Goal: Transaction & Acquisition: Subscribe to service/newsletter

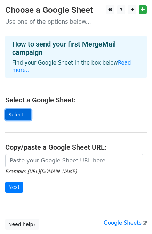
click at [19, 109] on link "Select..." at bounding box center [18, 114] width 26 height 11
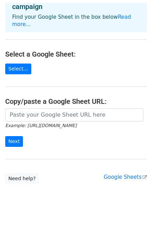
scroll to position [43, 0]
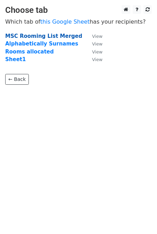
click at [15, 34] on strong "MSC Rooming List Merged" at bounding box center [43, 36] width 77 height 6
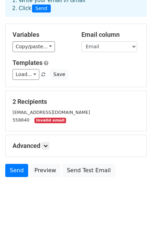
scroll to position [42, 0]
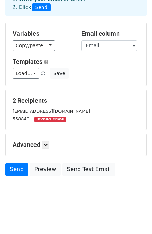
click at [45, 119] on small "Invalid email" at bounding box center [49, 120] width 31 height 6
click at [31, 74] on link "Load..." at bounding box center [25, 73] width 27 height 11
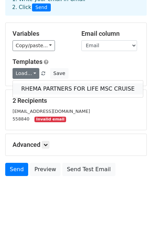
click at [43, 86] on link "RHEMA PARTNERS FOR LIFE MSC CRUISE" at bounding box center [78, 88] width 130 height 11
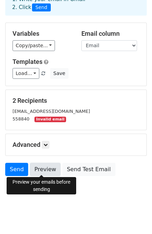
click at [36, 168] on link "Preview" at bounding box center [45, 169] width 31 height 13
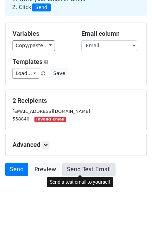
click at [74, 167] on link "Send Test Email" at bounding box center [88, 169] width 53 height 13
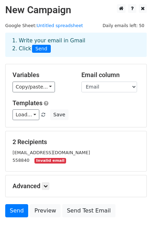
scroll to position [0, 0]
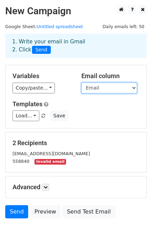
click at [101, 88] on select "Email First Name Last Name Mail Merge" at bounding box center [109, 88] width 56 height 11
click at [54, 83] on div "Copy/paste... {{Email}} {{First Name}} {{Last Name}} {{Mail Merge}}" at bounding box center [41, 88] width 58 height 11
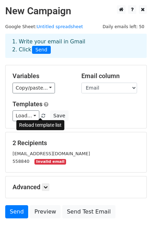
click at [42, 114] on span at bounding box center [43, 116] width 4 height 5
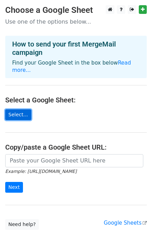
click at [14, 109] on link "Select..." at bounding box center [18, 114] width 26 height 11
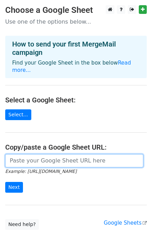
click at [12, 155] on input "url" at bounding box center [74, 160] width 138 height 13
paste input "https://docs.google.com/spreadsheets/d/1DGbffZ-o8I1nZrvZ3C_GmAjinivOdcvGl3uhVzy…"
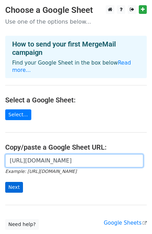
type input "https://docs.google.com/spreadsheets/d/1DGbffZ-o8I1nZrvZ3C_GmAjinivOdcvGl3uhVzy…"
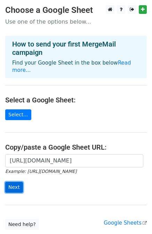
scroll to position [0, 0]
click at [13, 182] on input "Next" at bounding box center [14, 187] width 18 height 11
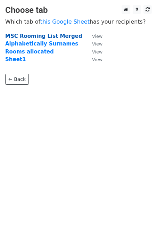
click at [20, 37] on strong "MSC Rooming List Merged" at bounding box center [43, 36] width 77 height 6
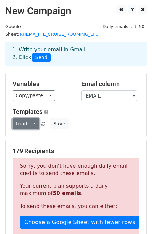
click at [32, 118] on link "Load..." at bounding box center [25, 123] width 27 height 11
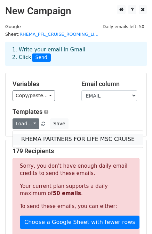
click at [33, 134] on link "RHEMA PARTNERS FOR LIFE MSC CRUISE" at bounding box center [78, 139] width 130 height 11
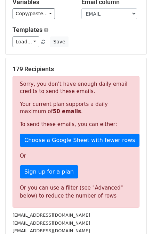
scroll to position [104, 0]
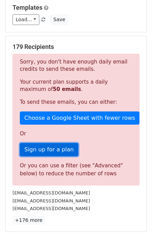
click at [42, 143] on link "Sign up for a plan" at bounding box center [49, 149] width 58 height 13
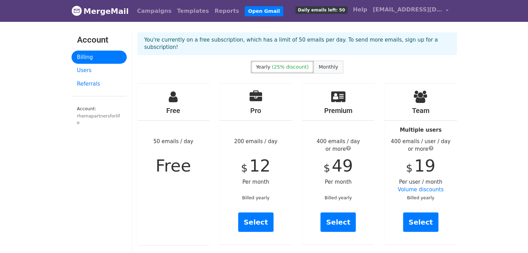
click at [326, 64] on span "Monthly" at bounding box center [328, 67] width 19 height 6
click at [256, 214] on link "Select" at bounding box center [255, 222] width 35 height 19
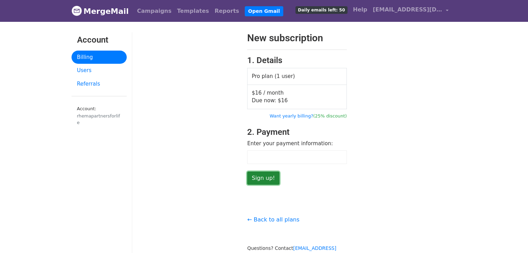
click at [269, 178] on input "Sign up!" at bounding box center [263, 178] width 32 height 13
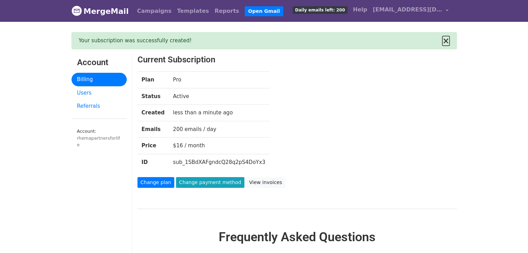
click at [448, 40] on button "×" at bounding box center [445, 41] width 7 height 8
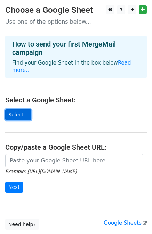
click at [19, 109] on link "Select..." at bounding box center [18, 114] width 26 height 11
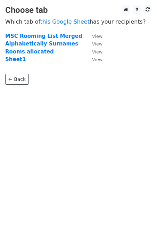
click at [21, 36] on strong "MSC Rooming List Merged" at bounding box center [43, 36] width 77 height 6
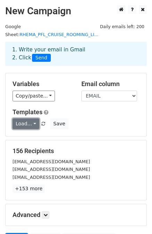
click at [32, 118] on link "Load..." at bounding box center [25, 123] width 27 height 11
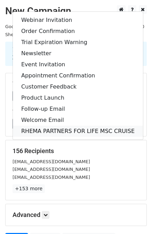
click at [44, 126] on link "RHEMA PARTNERS FOR LIFE MSC CRUISE" at bounding box center [78, 131] width 130 height 11
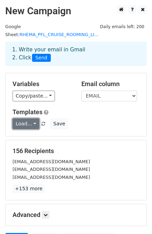
click at [32, 118] on link "Load..." at bounding box center [25, 123] width 27 height 11
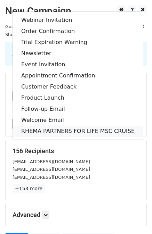
click at [27, 126] on link "RHEMA PARTNERS FOR LIFE MSC CRUISE" at bounding box center [78, 131] width 130 height 11
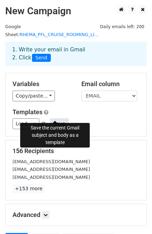
click at [53, 118] on button "Save" at bounding box center [59, 123] width 18 height 11
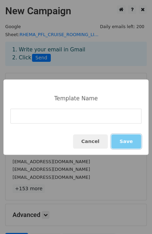
click at [124, 141] on button "Save" at bounding box center [126, 141] width 30 height 14
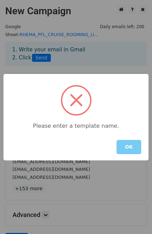
click at [119, 142] on button "OK" at bounding box center [128, 147] width 25 height 14
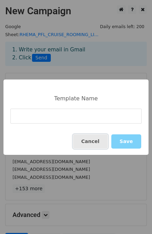
click at [88, 136] on button "Cancel" at bounding box center [90, 141] width 35 height 14
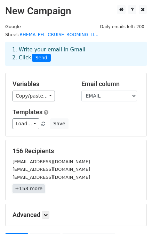
click at [24, 184] on link "+153 more" at bounding box center [28, 188] width 32 height 9
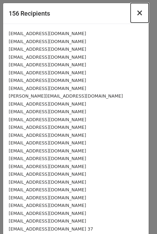
click at [136, 13] on span "×" at bounding box center [139, 13] width 7 height 10
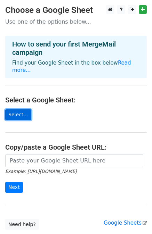
click at [19, 109] on link "Select..." at bounding box center [18, 114] width 26 height 11
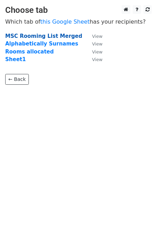
click at [19, 36] on strong "MSC Rooming List Merged" at bounding box center [43, 36] width 77 height 6
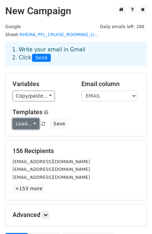
click at [32, 118] on link "Load..." at bounding box center [25, 123] width 27 height 11
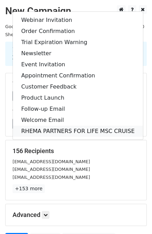
click at [30, 126] on link "RHEMA PARTNERS FOR LIFE MSC CRUISE" at bounding box center [78, 131] width 130 height 11
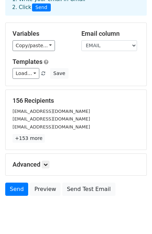
scroll to position [62, 0]
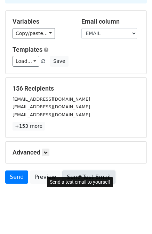
click at [81, 170] on link "Send Test Email" at bounding box center [88, 176] width 53 height 13
click at [73, 170] on link "Send Test Email" at bounding box center [88, 176] width 53 height 13
click at [71, 170] on link "Send Test Email" at bounding box center [88, 176] width 53 height 13
click at [83, 171] on link "Send Test Email" at bounding box center [88, 176] width 53 height 13
click at [79, 170] on link "Send Test Email" at bounding box center [88, 176] width 53 height 13
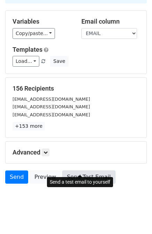
click at [65, 170] on link "Send Test Email" at bounding box center [88, 176] width 53 height 13
click at [76, 170] on link "Send Test Email" at bounding box center [88, 176] width 53 height 13
click at [72, 171] on link "Send Test Email" at bounding box center [88, 176] width 53 height 13
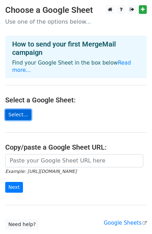
click at [15, 109] on link "Select..." at bounding box center [18, 114] width 26 height 11
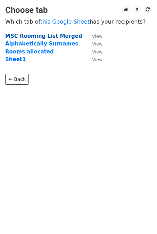
click at [23, 36] on strong "MSC Rooming List Merged" at bounding box center [43, 36] width 77 height 6
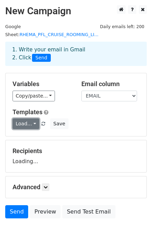
click at [32, 118] on link "Load..." at bounding box center [25, 123] width 27 height 11
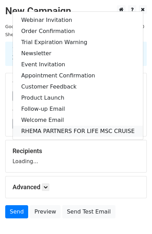
click at [33, 126] on link "RHEMA PARTNERS FOR LIFE MSC CRUISE" at bounding box center [78, 131] width 130 height 11
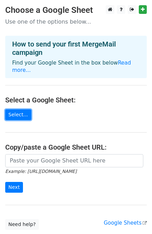
click at [19, 109] on link "Select..." at bounding box center [18, 114] width 26 height 11
click at [116, 61] on link "Read more..." at bounding box center [71, 67] width 119 height 14
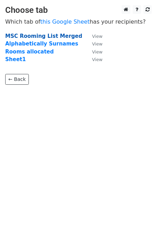
click at [10, 36] on strong "MSC Rooming List Merged" at bounding box center [43, 36] width 77 height 6
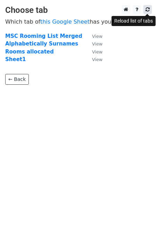
click at [147, 8] on icon at bounding box center [147, 9] width 4 height 5
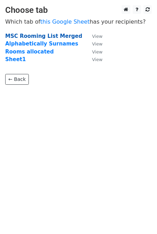
click at [54, 35] on strong "MSC Rooming List Merged" at bounding box center [43, 36] width 77 height 6
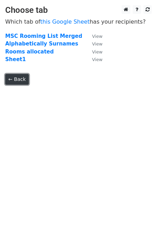
click at [18, 78] on link "← Back" at bounding box center [17, 79] width 24 height 11
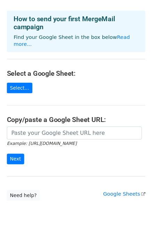
scroll to position [8, 0]
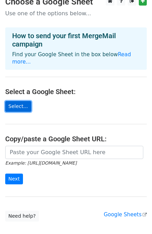
click at [17, 101] on link "Select..." at bounding box center [18, 106] width 26 height 11
click at [21, 101] on link "Select..." at bounding box center [18, 106] width 26 height 11
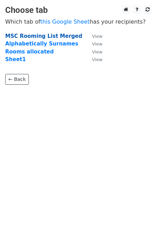
click at [24, 36] on strong "MSC Rooming List Merged" at bounding box center [43, 36] width 77 height 6
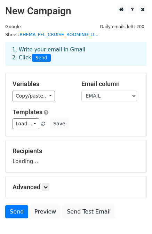
click at [118, 154] on div "Recipients Loading..." at bounding box center [75, 156] width 127 height 18
click at [133, 205] on div "Send Preview Send Test Email" at bounding box center [76, 213] width 152 height 17
click at [31, 118] on link "Load..." at bounding box center [25, 123] width 27 height 11
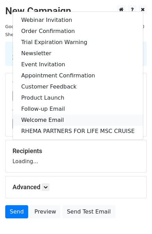
click at [31, 116] on link "Welcome Email" at bounding box center [78, 120] width 130 height 11
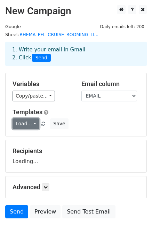
click at [31, 118] on link "Load..." at bounding box center [25, 123] width 27 height 11
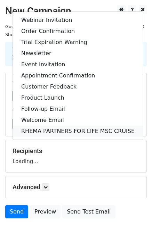
click at [36, 126] on link "RHEMA PARTNERS FOR LIFE MSC CRUISE" at bounding box center [78, 131] width 130 height 11
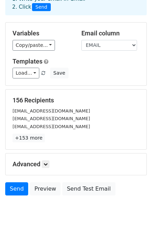
scroll to position [62, 0]
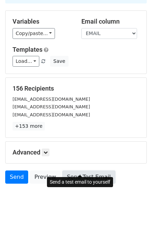
click at [76, 170] on link "Send Test Email" at bounding box center [88, 176] width 53 height 13
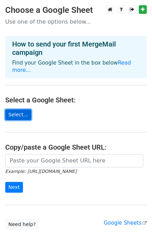
click at [17, 109] on link "Select..." at bounding box center [18, 114] width 26 height 11
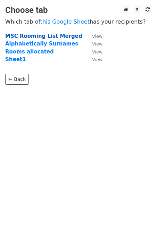
click at [28, 36] on strong "MSC Rooming List Merged" at bounding box center [43, 36] width 77 height 6
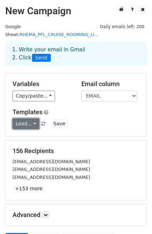
click at [33, 118] on link "Load..." at bounding box center [25, 123] width 27 height 11
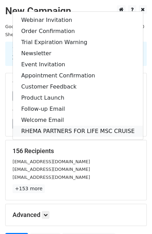
click at [35, 126] on link "RHEMA PARTNERS FOR LIFE MSC CRUISE" at bounding box center [78, 131] width 130 height 11
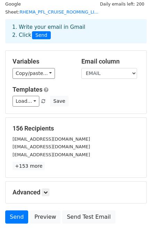
scroll to position [62, 0]
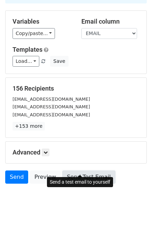
click at [76, 170] on link "Send Test Email" at bounding box center [88, 176] width 53 height 13
click at [78, 170] on link "Send Test Email" at bounding box center [88, 176] width 53 height 13
click at [73, 170] on link "Send Test Email" at bounding box center [88, 176] width 53 height 13
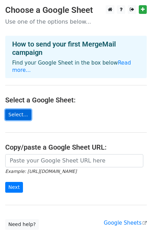
click at [17, 109] on link "Select..." at bounding box center [18, 114] width 26 height 11
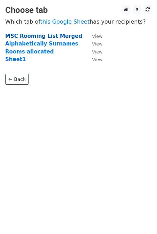
click at [18, 35] on strong "MSC Rooming List Merged" at bounding box center [43, 36] width 77 height 6
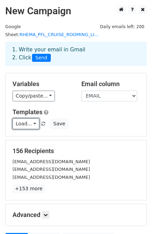
click at [33, 118] on link "Load..." at bounding box center [25, 123] width 27 height 11
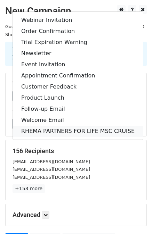
click at [36, 126] on link "RHEMA PARTNERS FOR LIFE MSC CRUISE" at bounding box center [78, 131] width 130 height 11
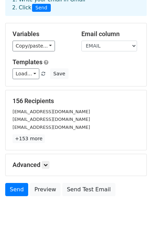
scroll to position [62, 0]
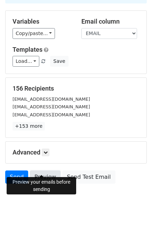
click at [40, 170] on link "Preview" at bounding box center [45, 176] width 31 height 13
click at [46, 171] on link "Preview" at bounding box center [45, 176] width 31 height 13
click at [46, 170] on link "Preview" at bounding box center [45, 176] width 31 height 13
click at [44, 170] on link "Preview" at bounding box center [45, 176] width 31 height 13
click at [43, 170] on link "Preview" at bounding box center [45, 176] width 31 height 13
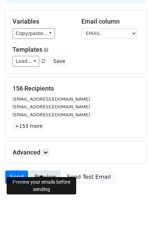
click at [43, 170] on link "Preview" at bounding box center [45, 176] width 31 height 13
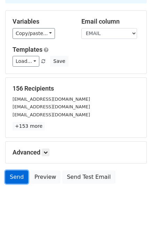
click at [17, 170] on link "Send" at bounding box center [16, 176] width 23 height 13
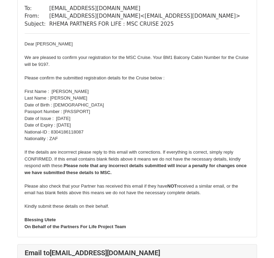
scroll to position [104, 0]
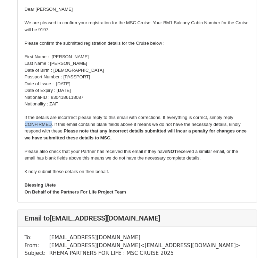
drag, startPoint x: 51, startPoint y: 129, endPoint x: 25, endPoint y: 127, distance: 26.1
click at [25, 127] on font "If the details are incorrrect please reply to this email with corrections. If e…" at bounding box center [136, 128] width 222 height 26
click at [139, 141] on div "If the details are incorrrect please reply to this email with corrections. If e…" at bounding box center [137, 127] width 225 height 27
click at [132, 129] on font "If the details are incorrrect please reply to this email with corrections. If e…" at bounding box center [136, 128] width 222 height 26
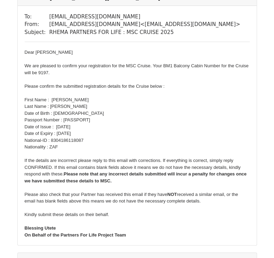
scroll to position [35, 0]
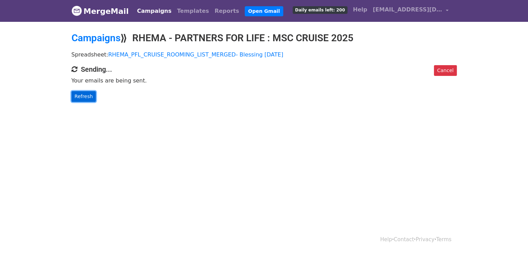
click at [80, 99] on link "Refresh" at bounding box center [83, 96] width 25 height 11
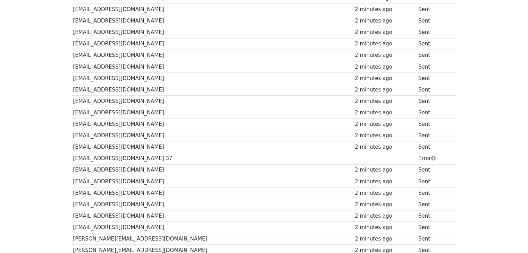
scroll to position [256, 0]
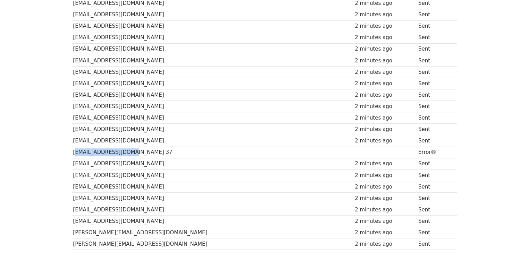
drag, startPoint x: 125, startPoint y: 151, endPoint x: 74, endPoint y: 148, distance: 51.2
click at [74, 148] on td "Sezarinem@gmail.com 37" at bounding box center [212, 152] width 282 height 11
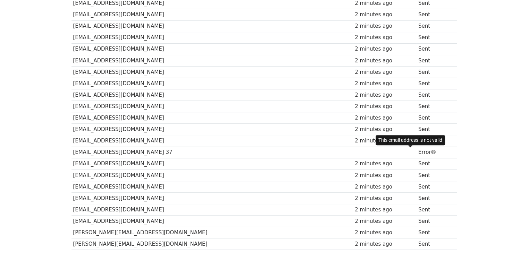
click at [431, 150] on span at bounding box center [433, 152] width 5 height 5
click at [99, 149] on td "Sezarinem@gmail.com 37" at bounding box center [212, 152] width 282 height 11
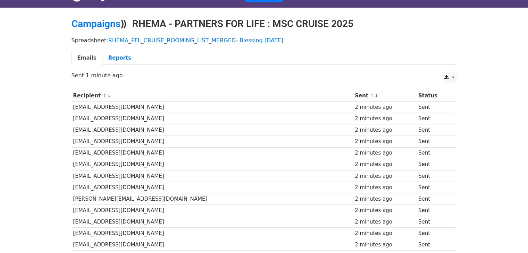
scroll to position [0, 0]
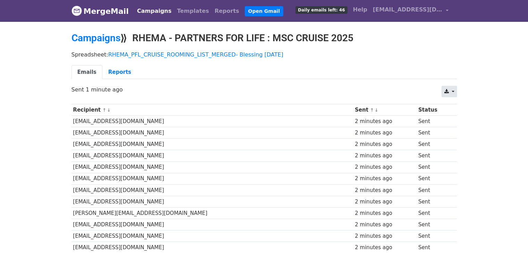
click at [453, 91] on link at bounding box center [448, 91] width 15 height 11
click at [115, 72] on link "Reports" at bounding box center [119, 72] width 35 height 14
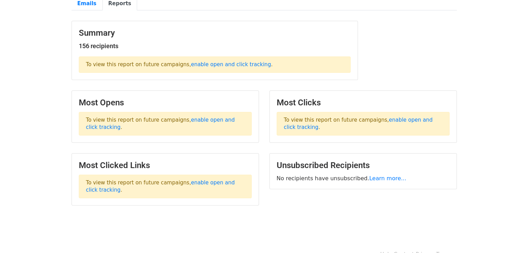
scroll to position [69, 0]
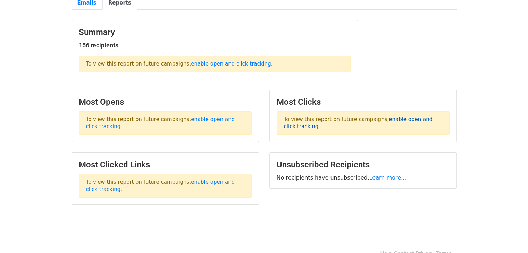
click at [389, 120] on link "enable open and click tracking" at bounding box center [358, 123] width 149 height 14
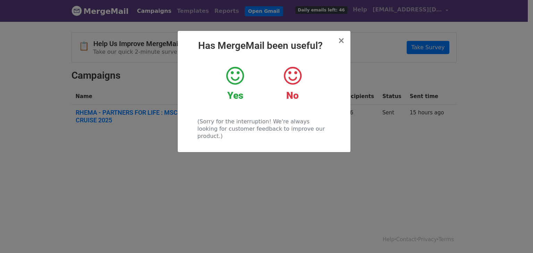
click at [342, 40] on span "×" at bounding box center [341, 41] width 7 height 10
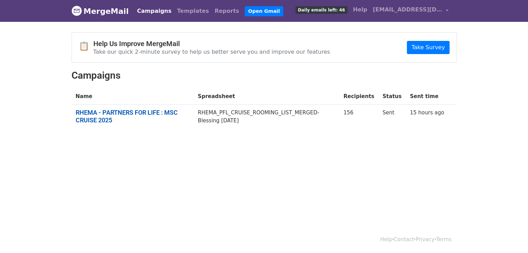
click at [139, 111] on link "RHEMA - PARTNERS FOR LIFE : MSC CRUISE 2025" at bounding box center [133, 116] width 114 height 15
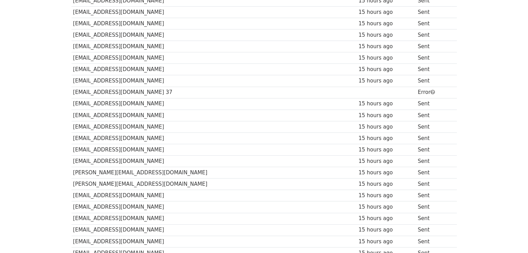
scroll to position [319, 0]
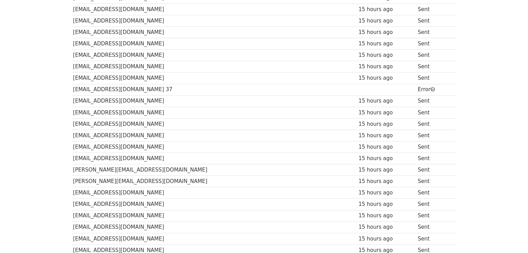
click at [120, 86] on td "[EMAIL_ADDRESS][DOMAIN_NAME] 37" at bounding box center [213, 89] width 285 height 11
click at [123, 87] on td "[EMAIL_ADDRESS][DOMAIN_NAME] 37" at bounding box center [213, 89] width 285 height 11
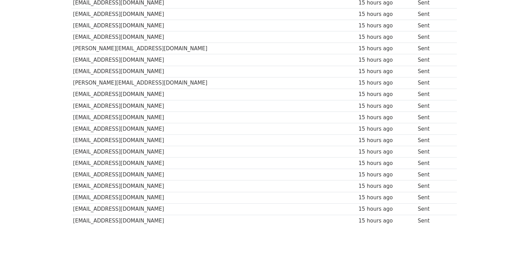
scroll to position [1705, 0]
